Goal: Book appointment/travel/reservation

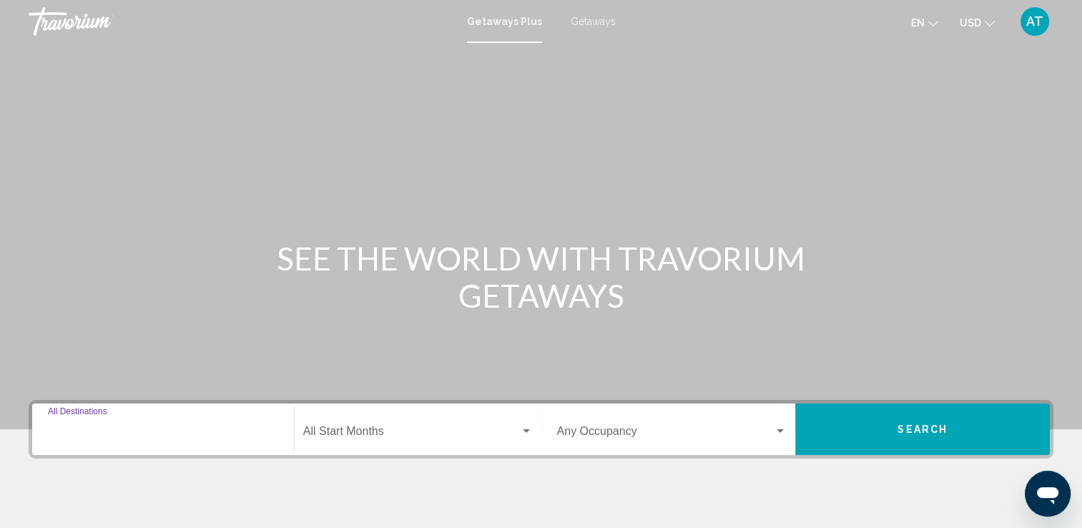
click at [109, 428] on input "Destination All Destinations" at bounding box center [163, 434] width 230 height 13
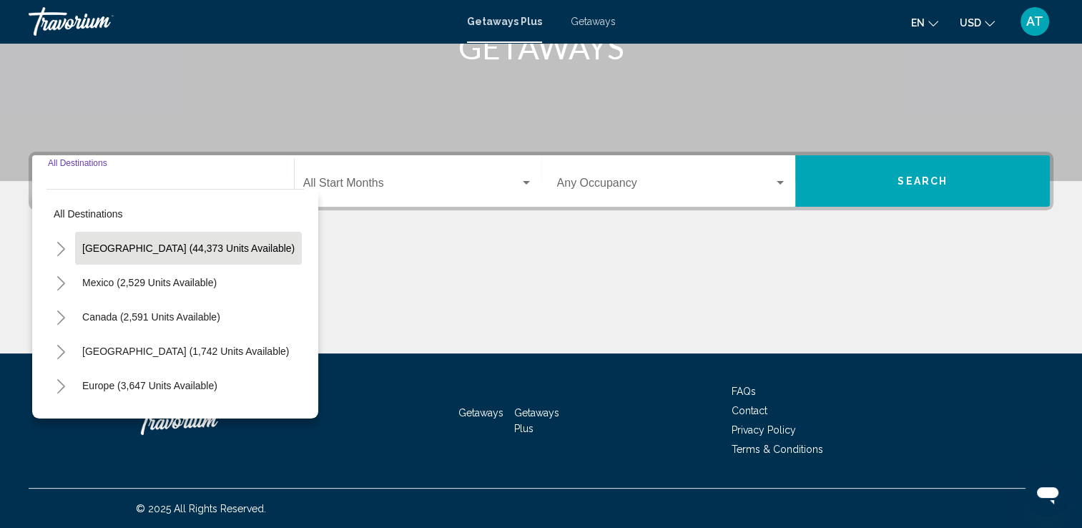
scroll to position [72, 0]
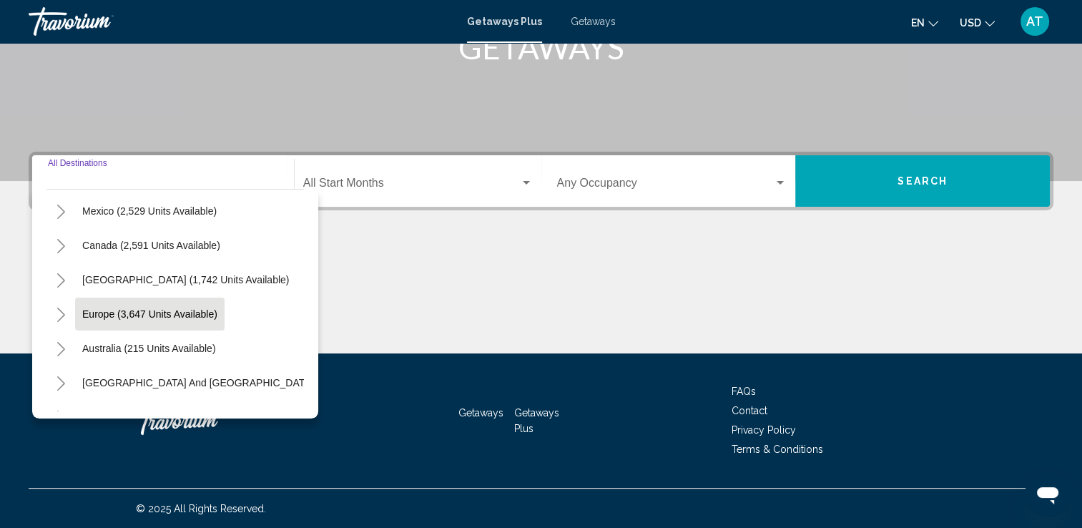
click at [92, 316] on span "Europe (3,647 units available)" at bounding box center [149, 313] width 135 height 11
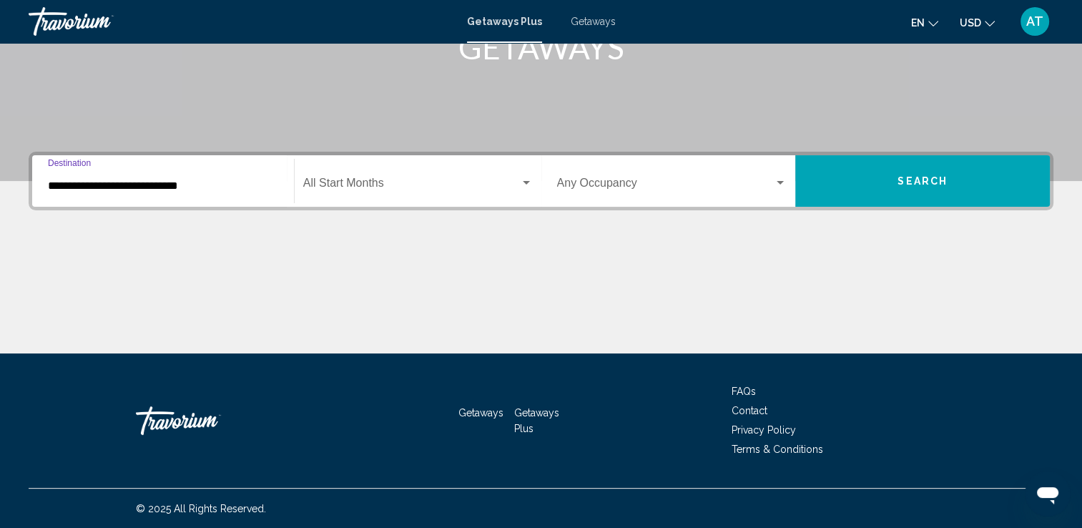
click at [64, 185] on input "**********" at bounding box center [163, 186] width 230 height 13
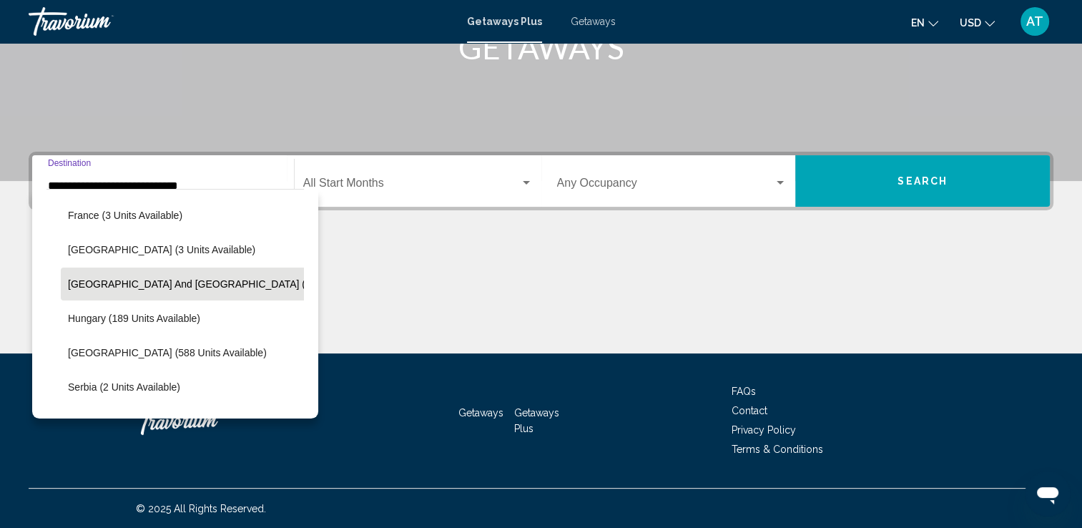
scroll to position [448, 0]
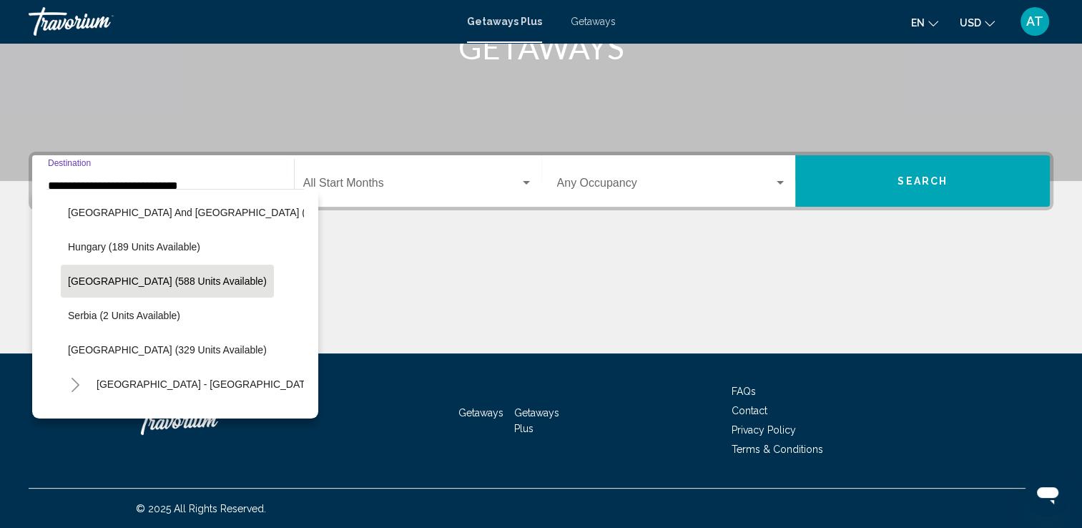
click at [97, 280] on span "[GEOGRAPHIC_DATA] (588 units available)" at bounding box center [167, 280] width 199 height 11
type input "**********"
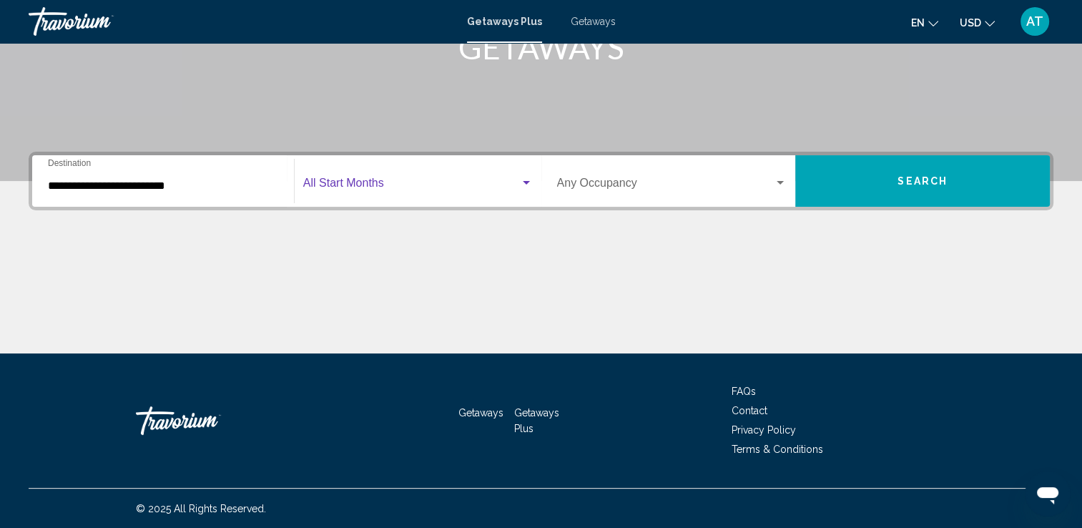
click at [526, 184] on div "Search widget" at bounding box center [526, 183] width 7 height 4
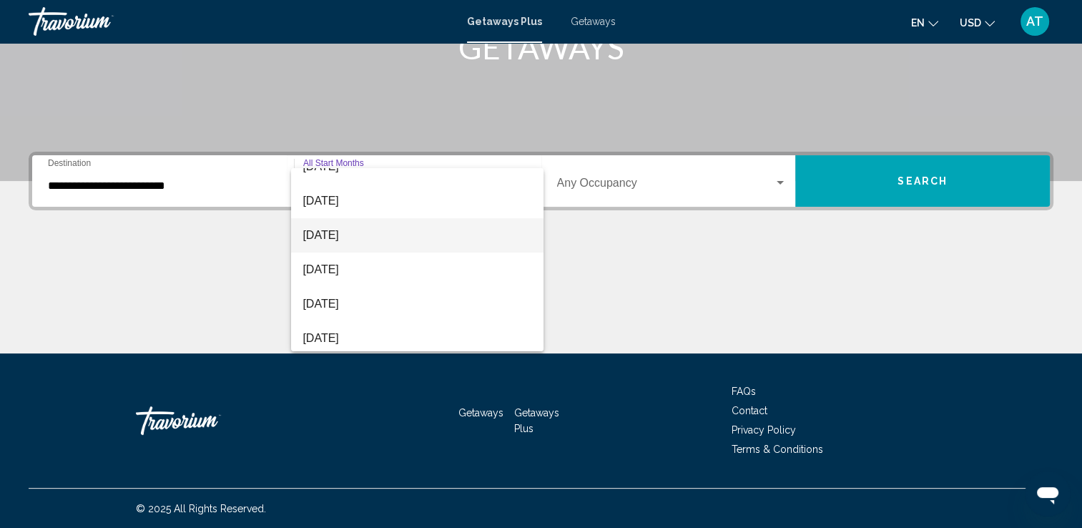
scroll to position [215, 0]
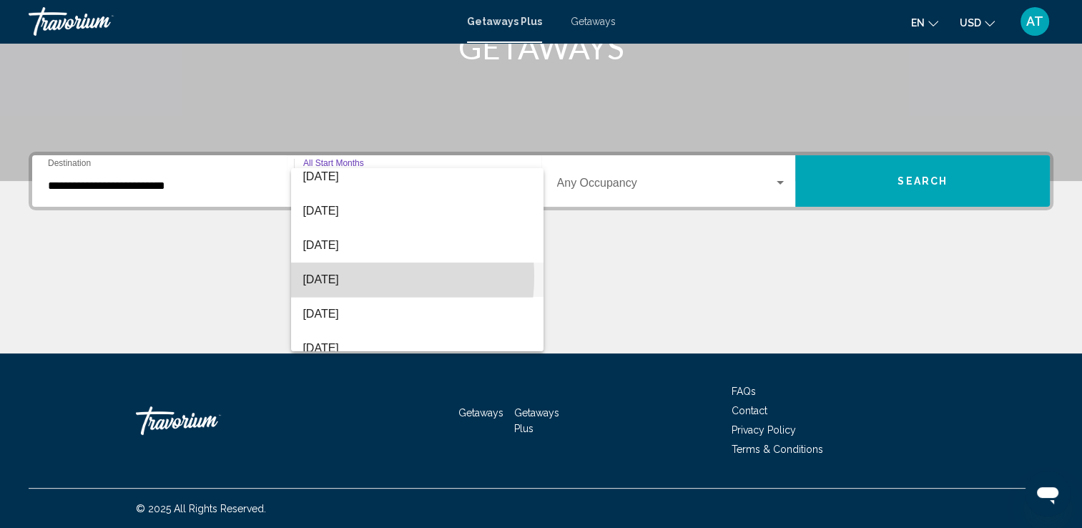
click at [338, 276] on span "[DATE]" at bounding box center [418, 279] width 230 height 34
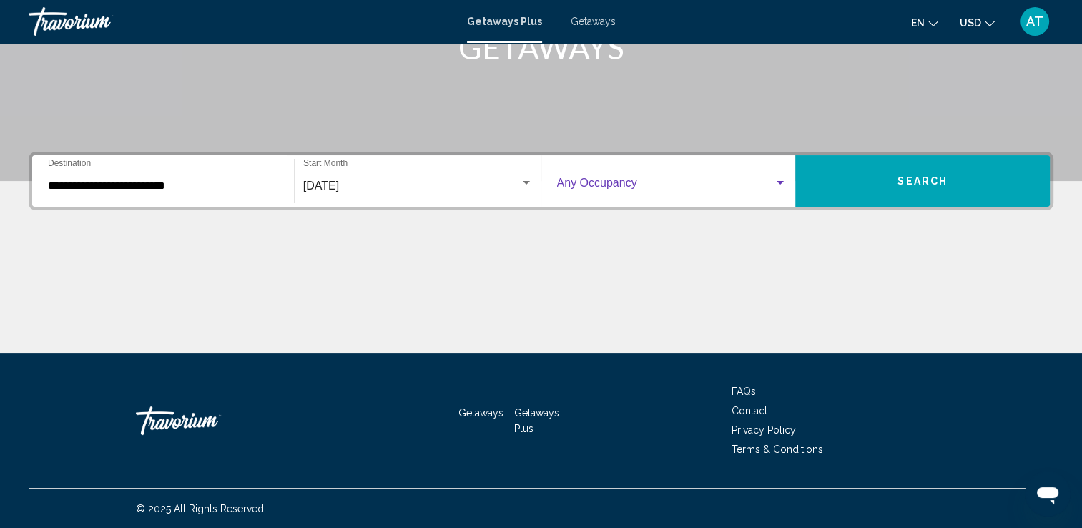
click at [777, 179] on div "Search widget" at bounding box center [780, 182] width 13 height 11
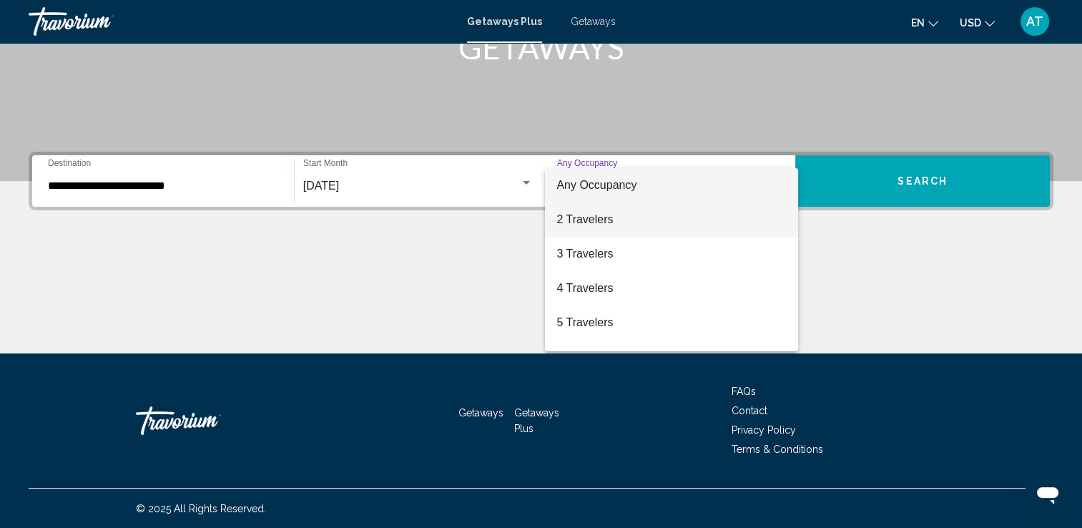
click at [607, 225] on span "2 Travelers" at bounding box center [671, 219] width 230 height 34
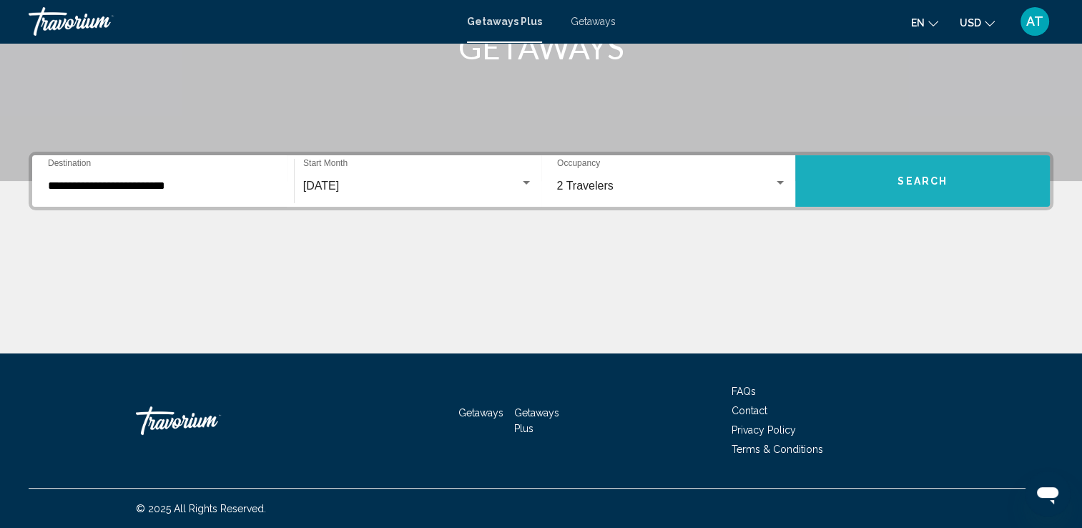
click at [868, 183] on button "Search" at bounding box center [922, 180] width 255 height 51
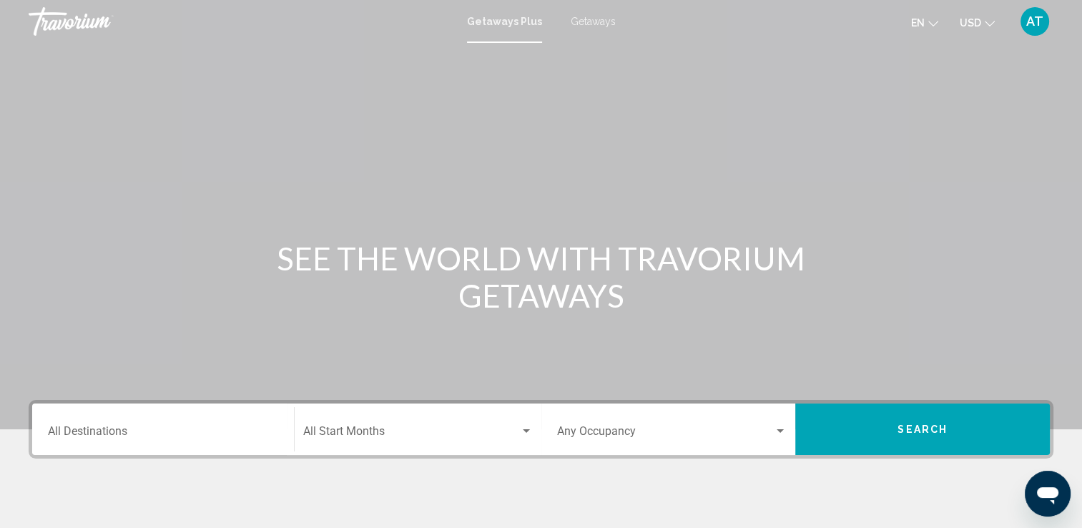
click at [193, 426] on div "Destination All Destinations" at bounding box center [163, 429] width 230 height 45
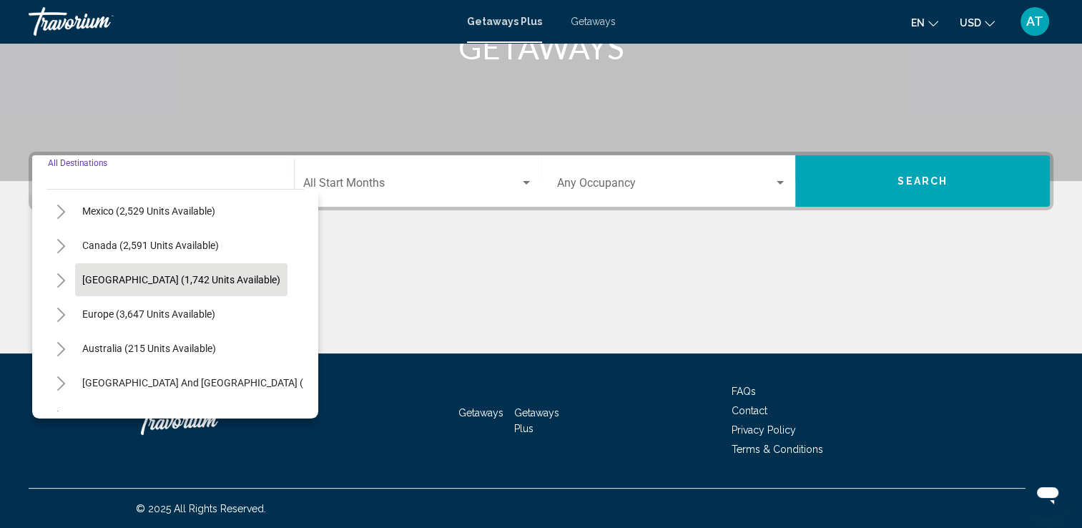
scroll to position [143, 0]
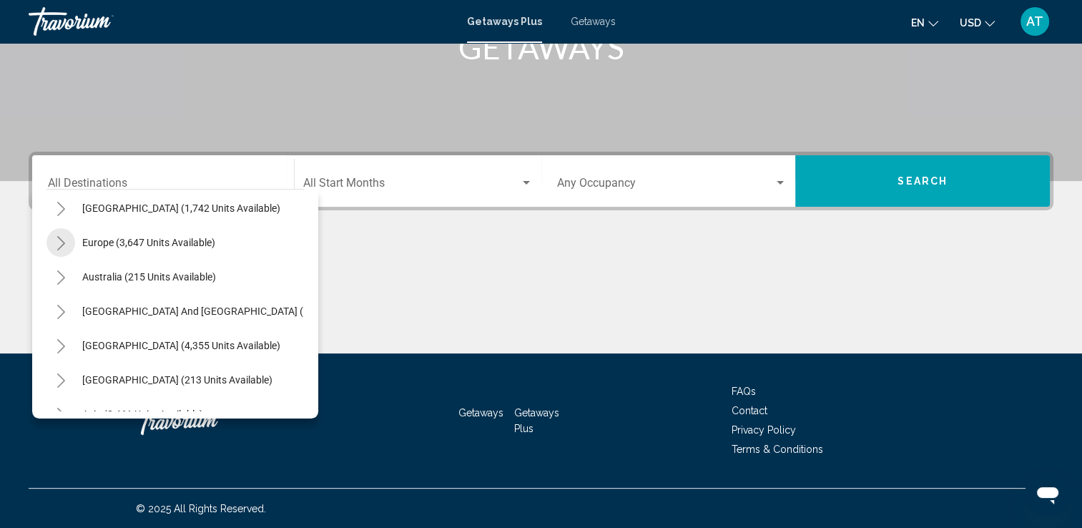
click at [63, 241] on icon "Toggle Europe (3,647 units available)" at bounding box center [61, 243] width 11 height 14
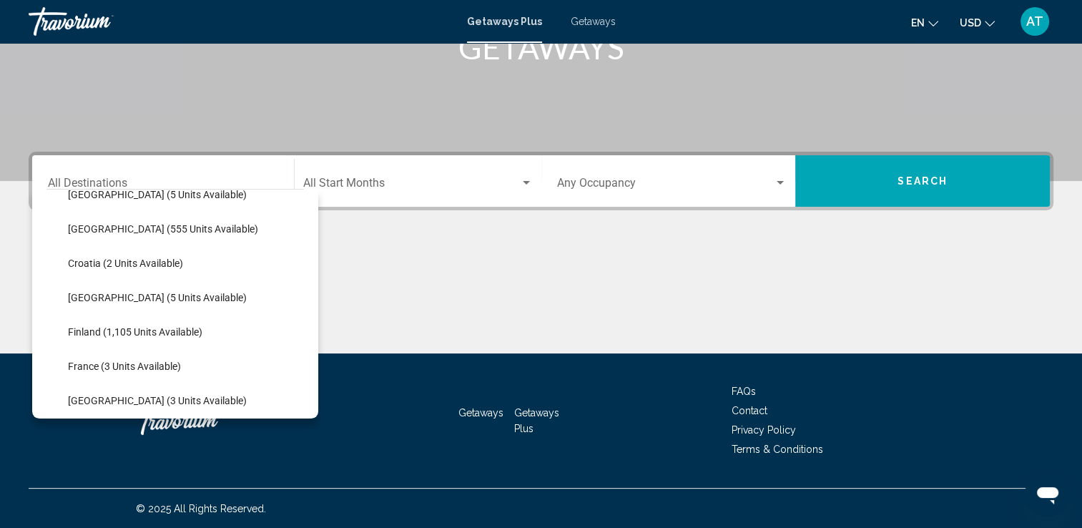
scroll to position [217, 0]
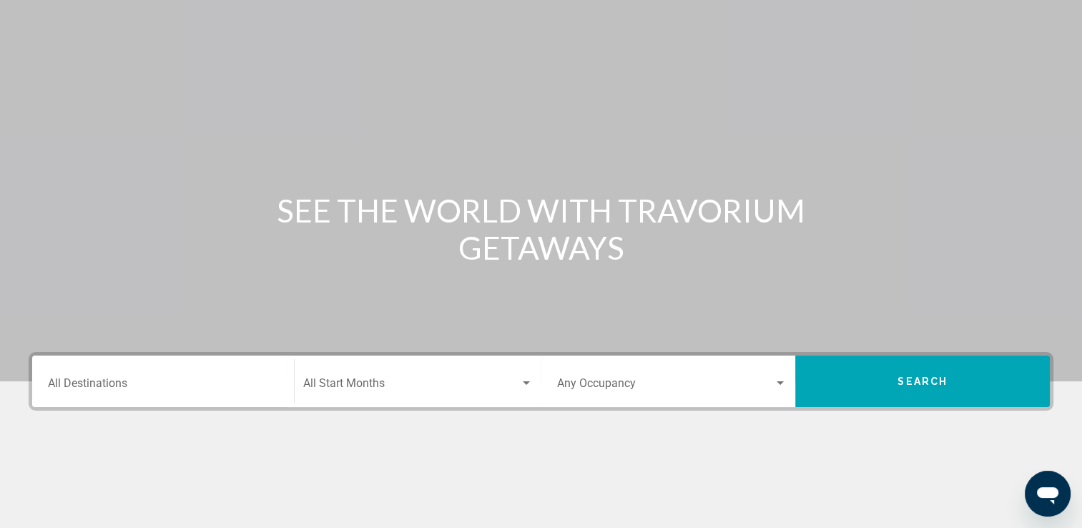
scroll to position [0, 0]
